Goal: Navigation & Orientation: Find specific page/section

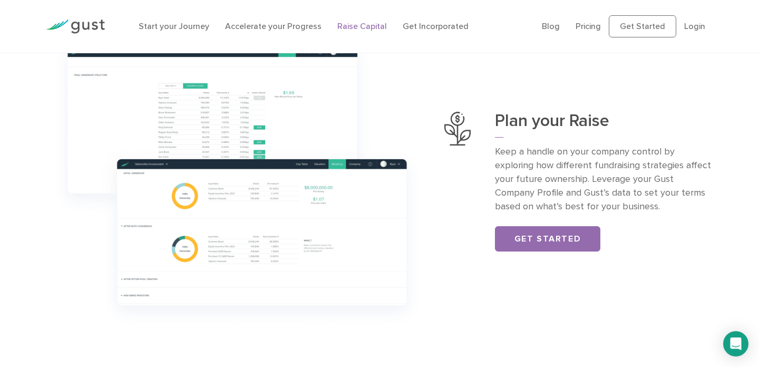
scroll to position [397, 0]
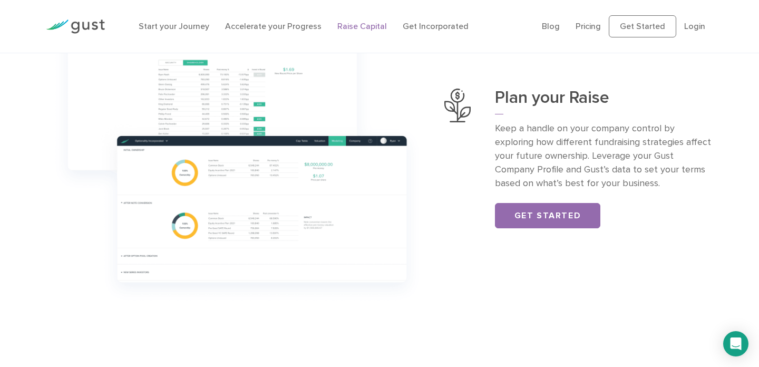
click at [77, 23] on img at bounding box center [75, 27] width 59 height 14
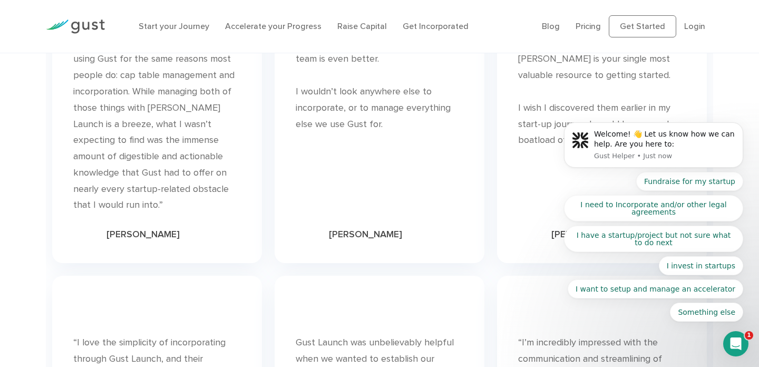
scroll to position [3259, 0]
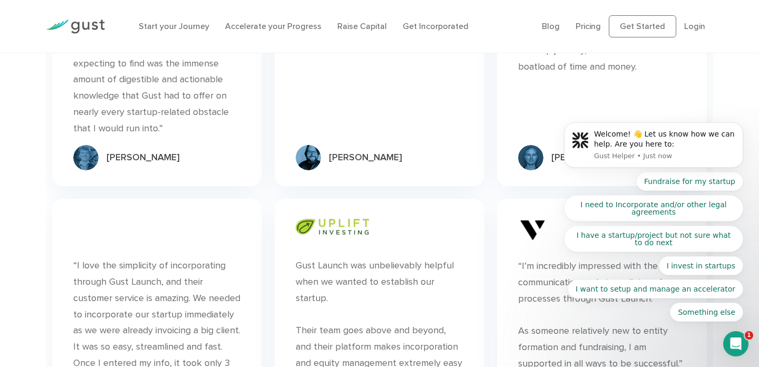
click at [584, 26] on body "Welcome! 👋 Let us know how we can help. Are you here to: Gust Helper • Just now…" at bounding box center [654, 147] width 203 height 373
click at [582, 27] on body "Welcome! 👋 Let us know how we can help. Are you here to: Gust Helper • Just now…" at bounding box center [654, 147] width 203 height 373
click at [582, 26] on body "Welcome! 👋 Let us know how we can help. Are you here to: Gust Helper • Just now…" at bounding box center [654, 147] width 203 height 373
click at [740, 124] on icon "Dismiss notification" at bounding box center [741, 125] width 6 height 6
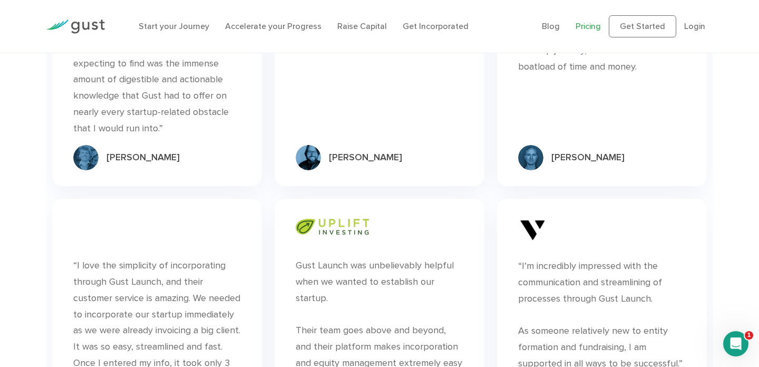
click at [585, 25] on link "Pricing" at bounding box center [588, 26] width 25 height 10
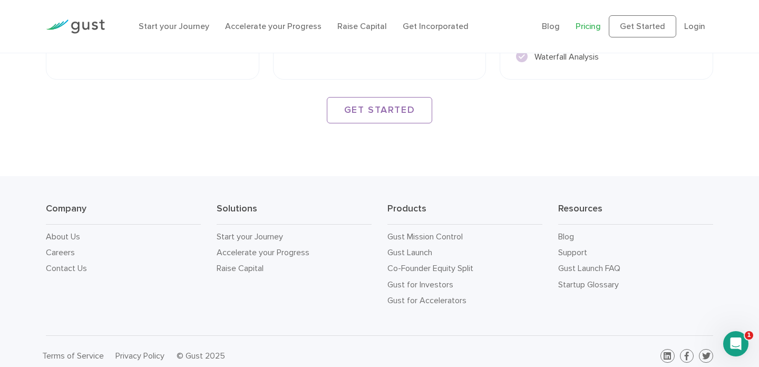
scroll to position [1613, 0]
click at [72, 232] on link "About Us" at bounding box center [63, 237] width 34 height 10
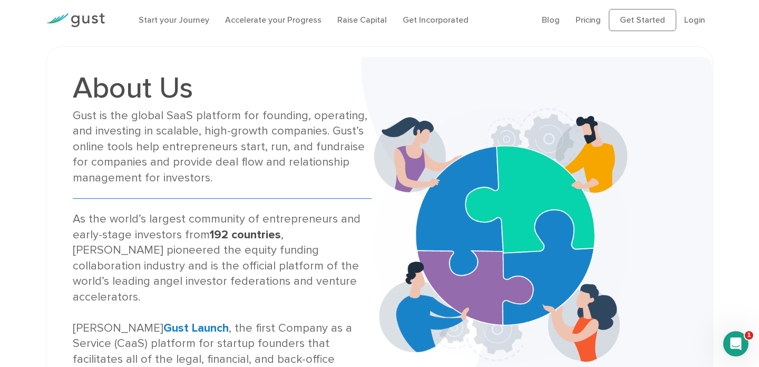
scroll to position [6, 0]
